Goal: Task Accomplishment & Management: Complete application form

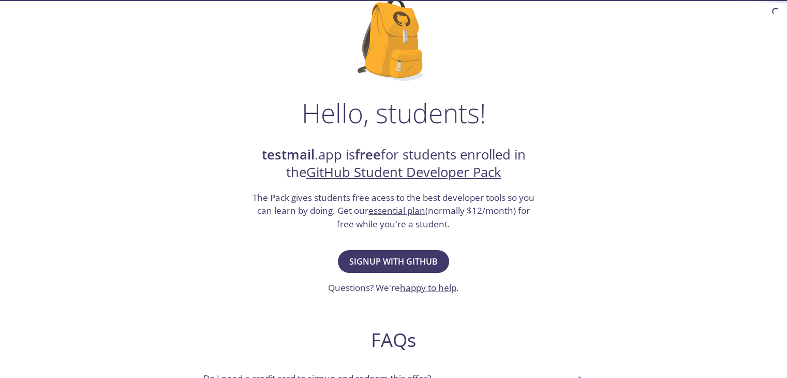
scroll to position [80, 0]
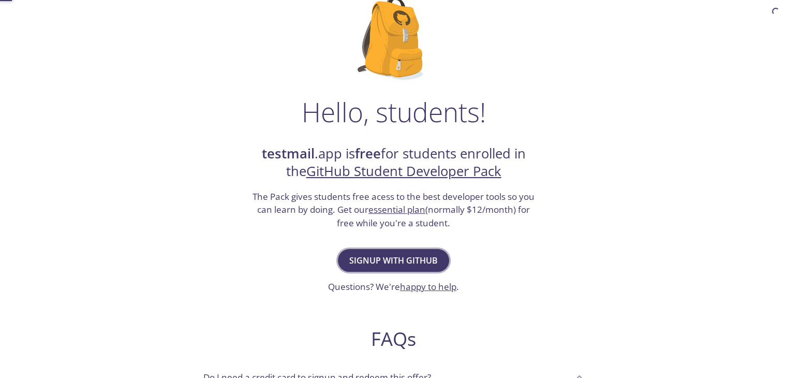
click at [397, 269] on button "Signup with GitHub" at bounding box center [393, 260] width 111 height 23
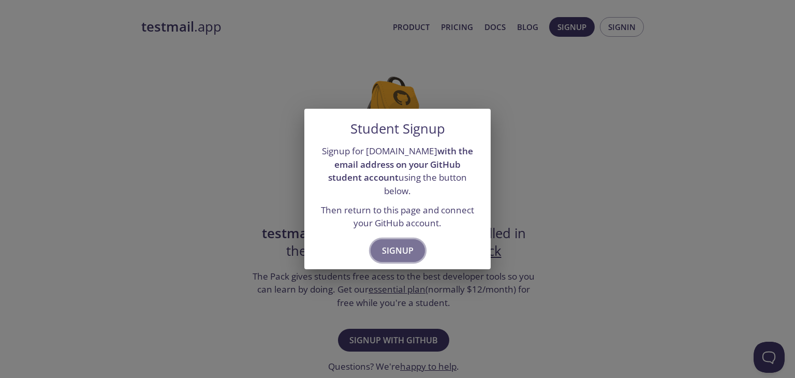
click at [395, 243] on span "Signup" at bounding box center [398, 250] width 32 height 14
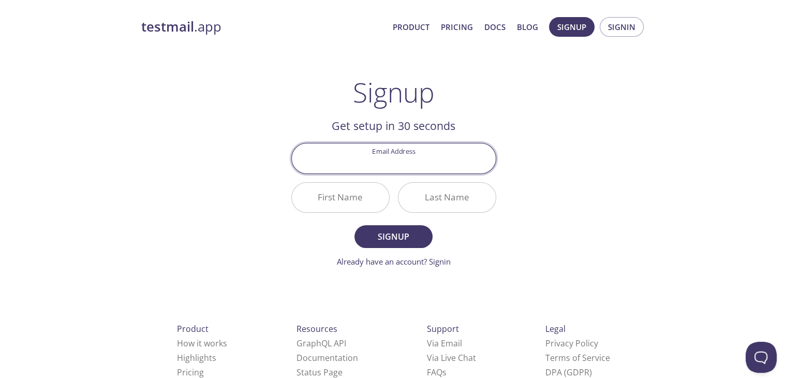
click at [401, 167] on input "Email Address" at bounding box center [394, 157] width 204 height 29
type input "251-15-810@diu.edu.bd"
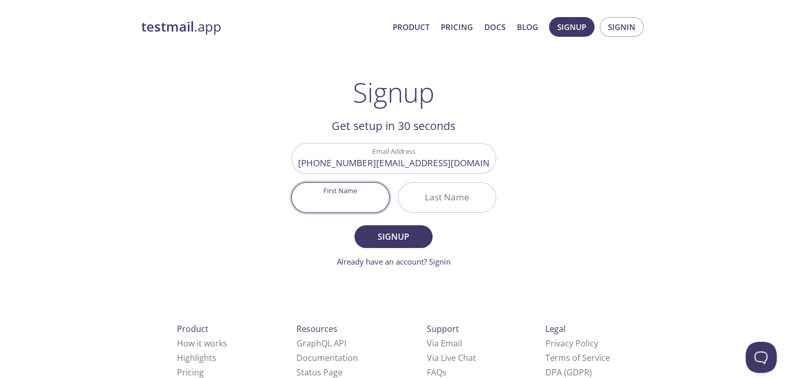
click at [352, 195] on input "First Name" at bounding box center [340, 197] width 97 height 29
type input "Easin"
click at [434, 209] on input "Last Name" at bounding box center [446, 197] width 97 height 29
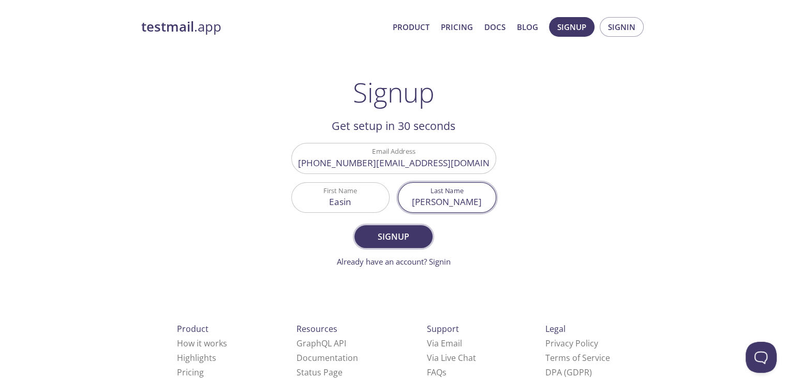
type input "Arafat"
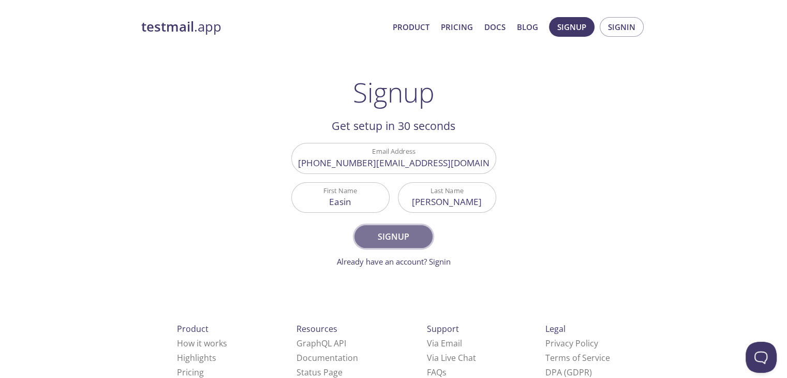
click at [405, 245] on button "Signup" at bounding box center [393, 236] width 78 height 23
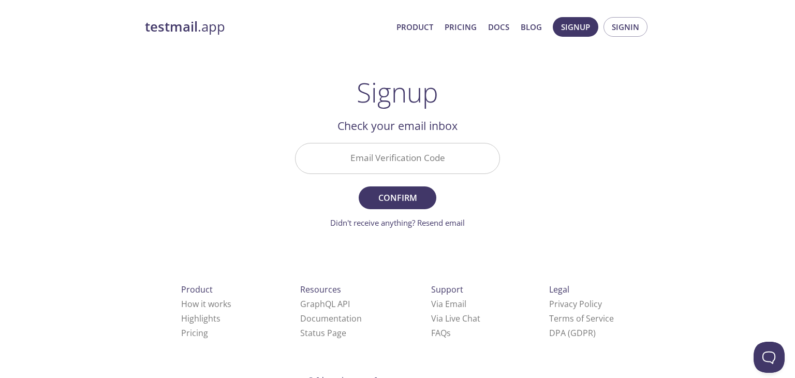
click at [389, 154] on input "Email Verification Code" at bounding box center [397, 157] width 204 height 29
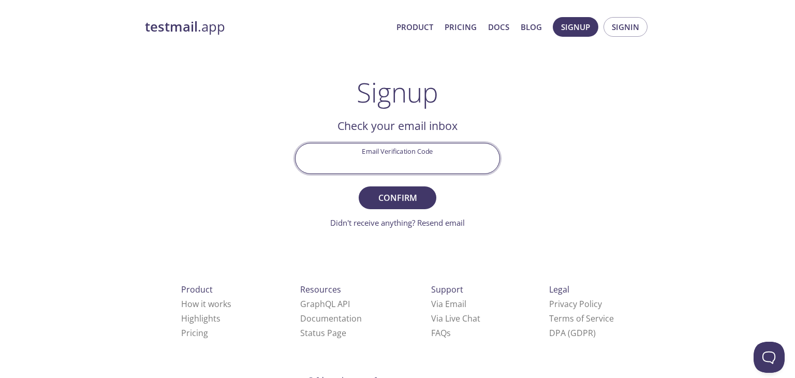
paste input "RBAQLGB"
type input "RBAQLGB"
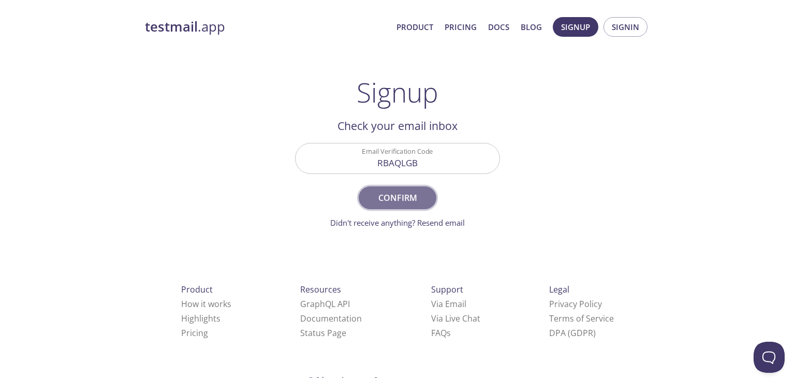
click at [385, 192] on span "Confirm" at bounding box center [397, 197] width 55 height 14
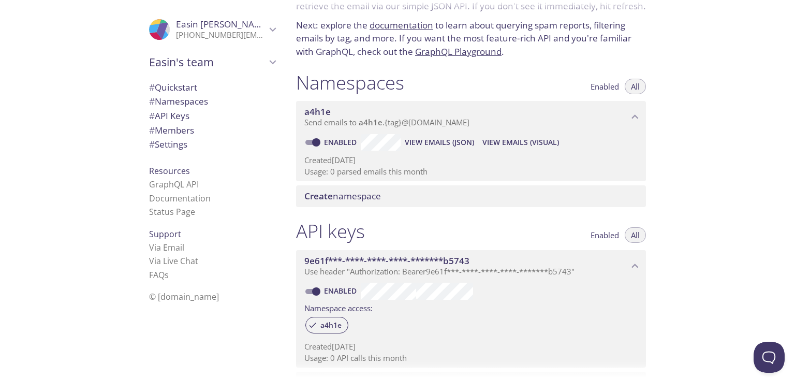
scroll to position [59, 0]
click at [180, 85] on span "# Quickstart" at bounding box center [173, 87] width 48 height 12
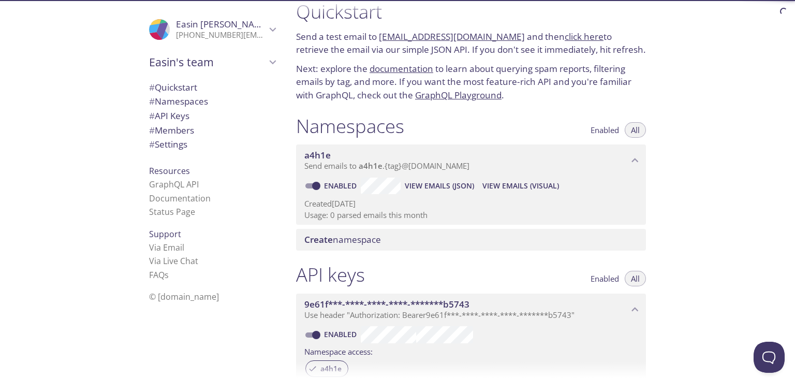
click at [184, 99] on span "# Namespaces" at bounding box center [178, 101] width 59 height 12
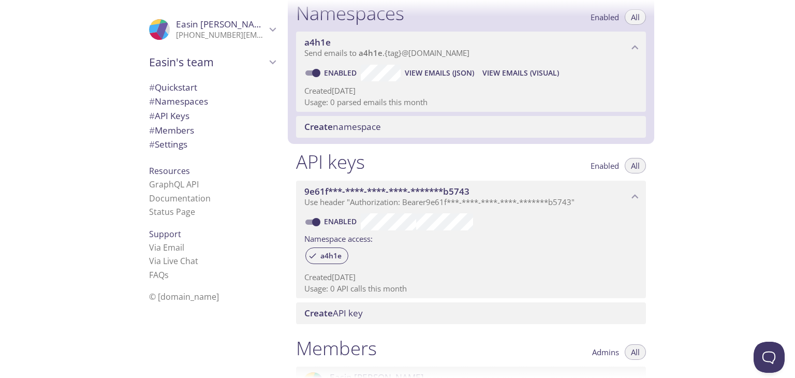
scroll to position [130, 0]
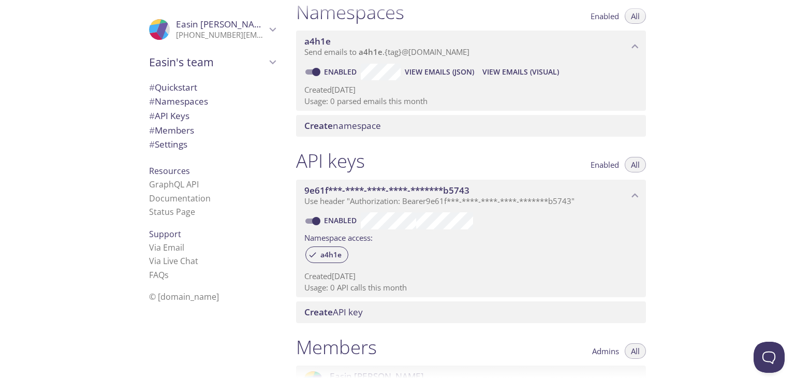
click at [180, 114] on span "# API Keys" at bounding box center [169, 116] width 40 height 12
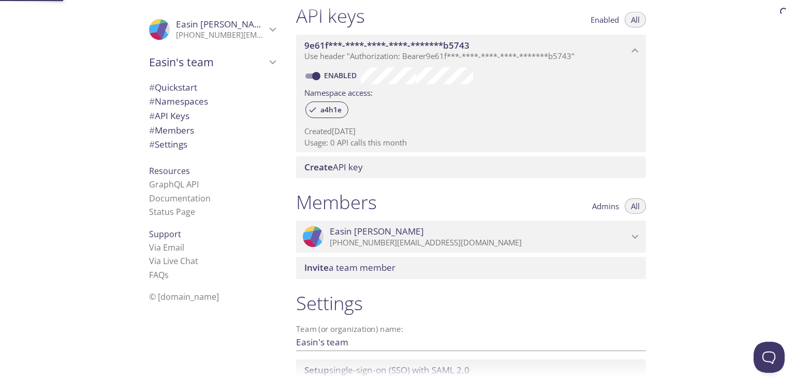
scroll to position [279, 0]
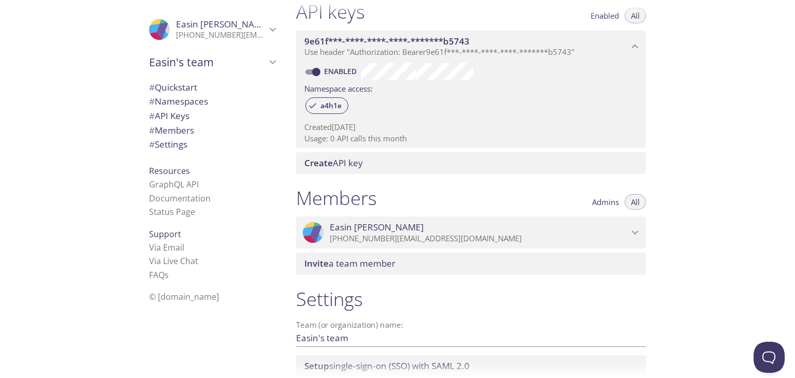
click at [182, 145] on span "# Settings" at bounding box center [168, 144] width 38 height 12
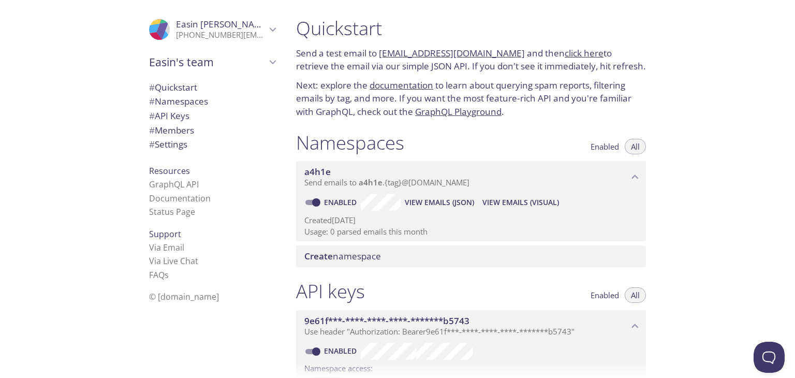
click at [266, 67] on icon "Easin's team" at bounding box center [272, 61] width 13 height 13
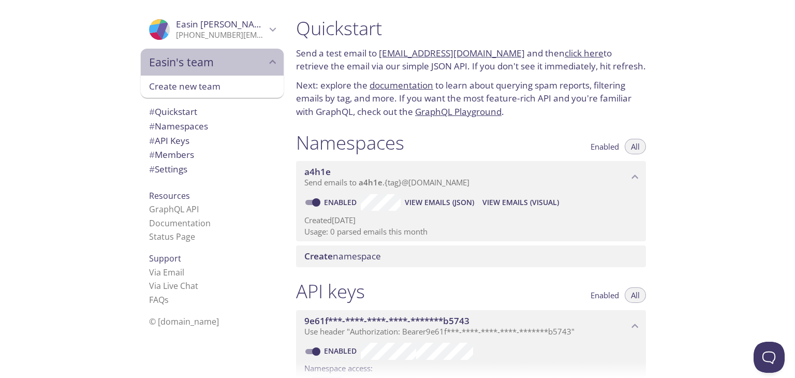
click at [257, 64] on span "Easin's team" at bounding box center [207, 62] width 117 height 14
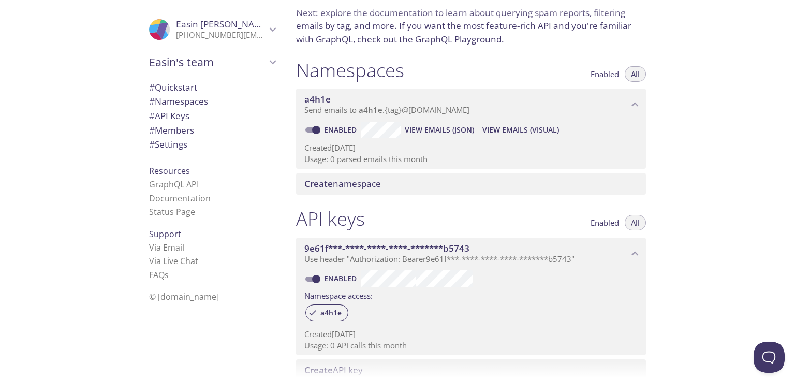
scroll to position [72, 0]
click at [608, 74] on span "Enabled" at bounding box center [604, 74] width 28 height 0
click at [624, 71] on button "Enabled" at bounding box center [604, 75] width 41 height 16
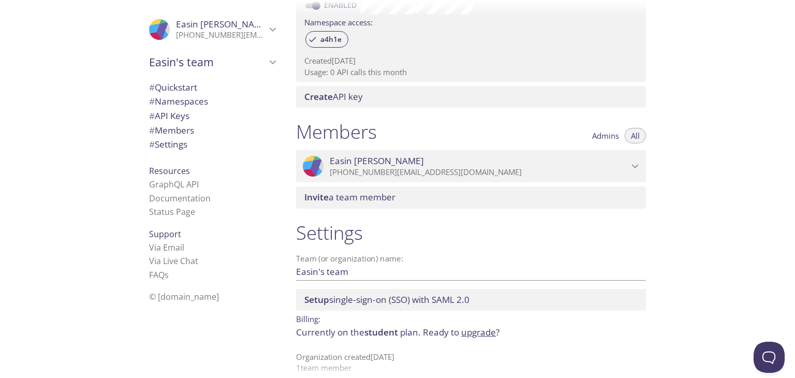
scroll to position [358, 0]
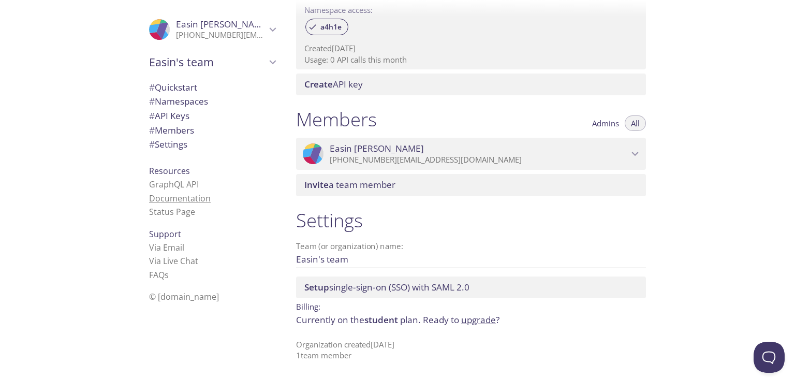
click at [186, 193] on link "Documentation" at bounding box center [180, 197] width 62 height 11
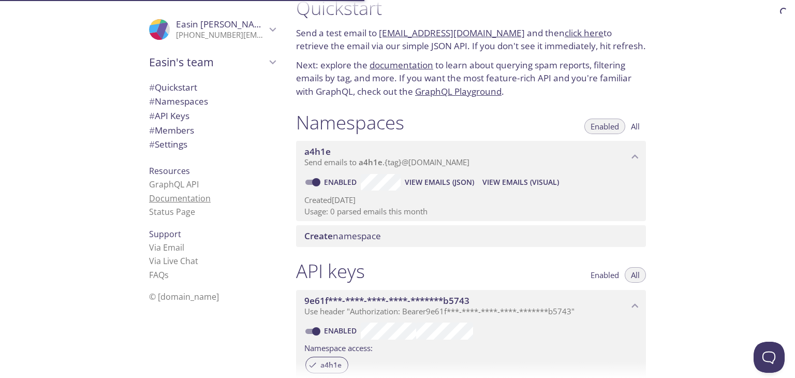
scroll to position [17, 0]
